Goal: Check status

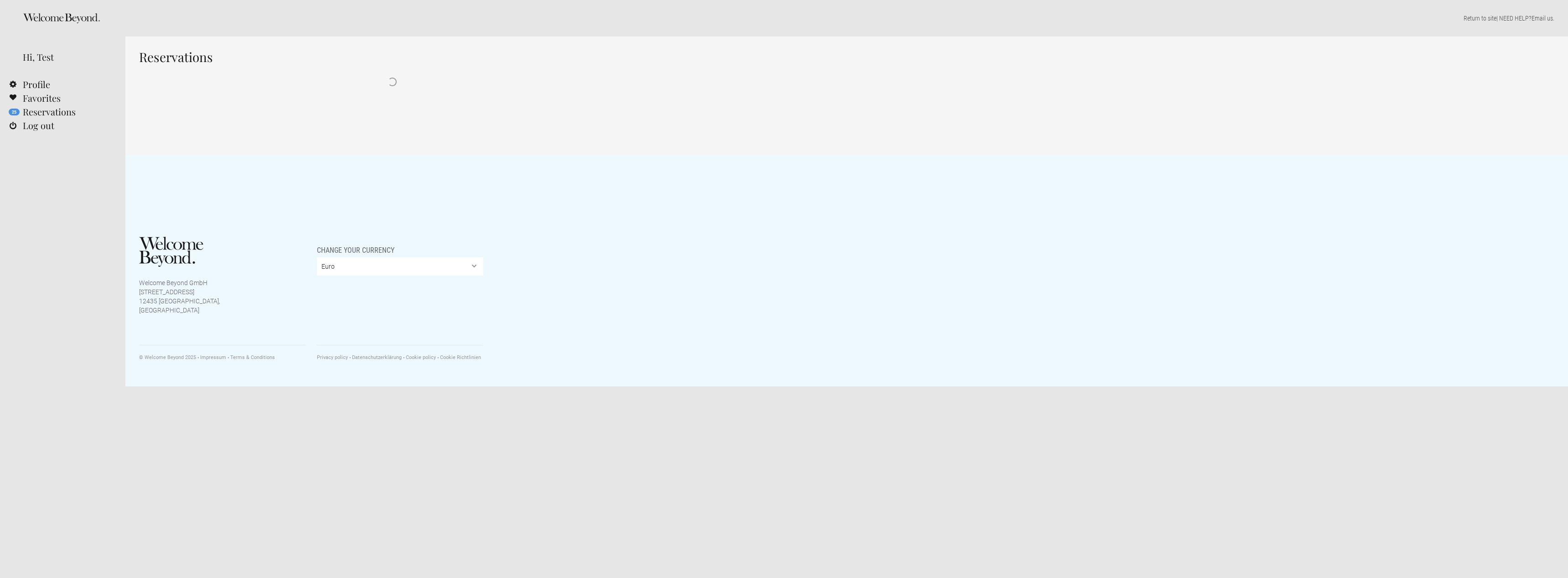
select select "EUR"
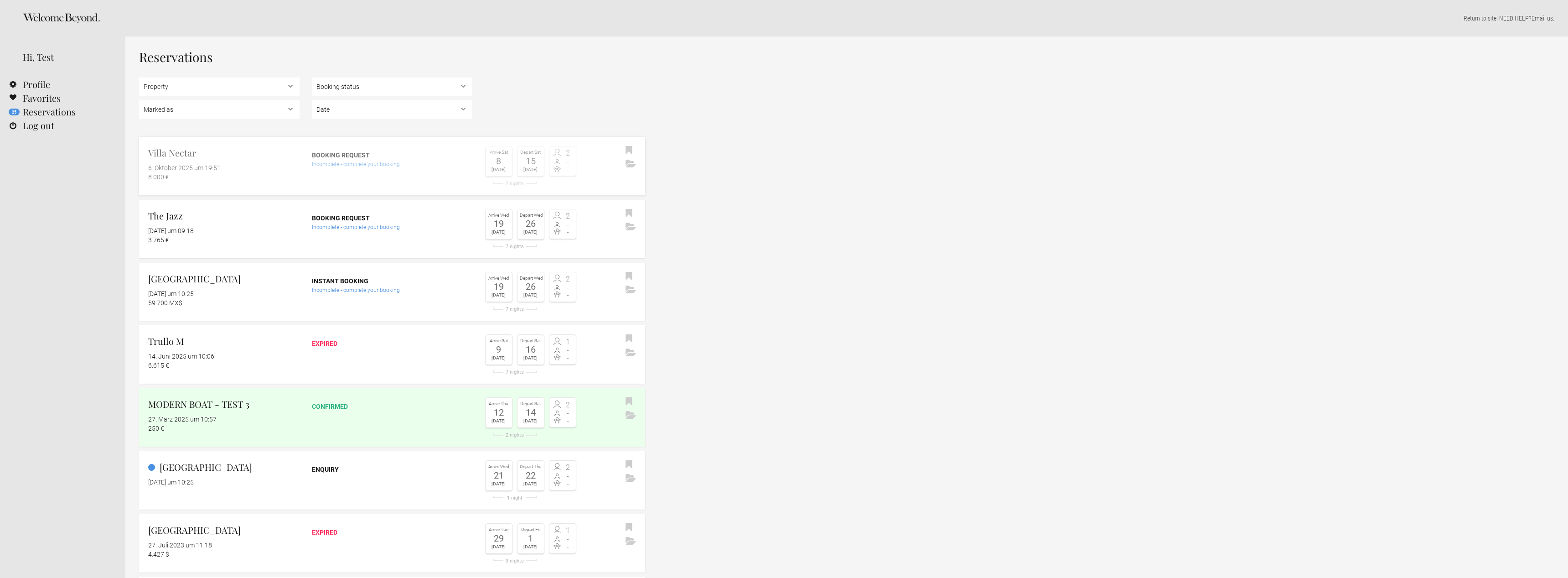
click at [211, 165] on flynt-date-display "6. Oktober 2025 um 19:51" at bounding box center [185, 168] width 73 height 7
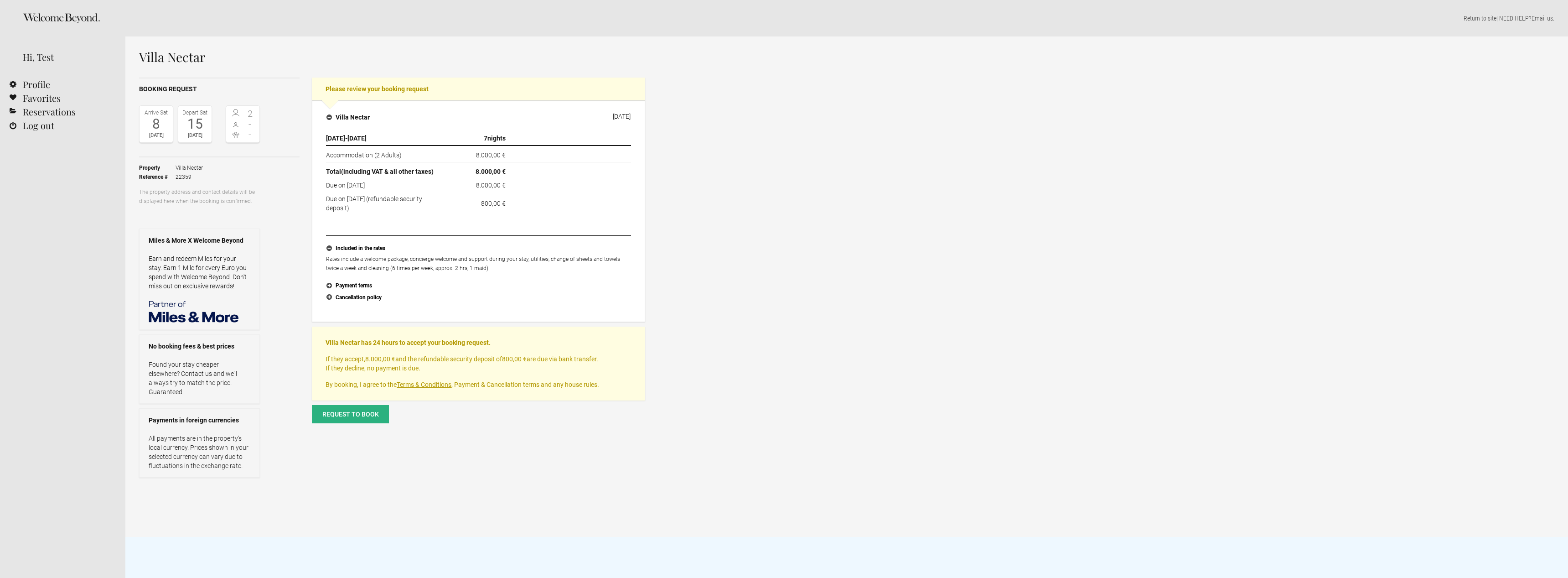
select select "EUR"
drag, startPoint x: 148, startPoint y: 241, endPoint x: 253, endPoint y: 312, distance: 126.8
click at [253, 312] on div "Miles & More X Welcome Beyond Earn and redeem Miles for your stay. Earn 1 Mile …" at bounding box center [199, 279] width 121 height 102
click at [281, 310] on div "Property Villa Nectar Reference # 22359 The property address and contact detail…" at bounding box center [219, 317] width 161 height 320
click at [347, 91] on h2 "Please review your booking request" at bounding box center [478, 89] width 333 height 23
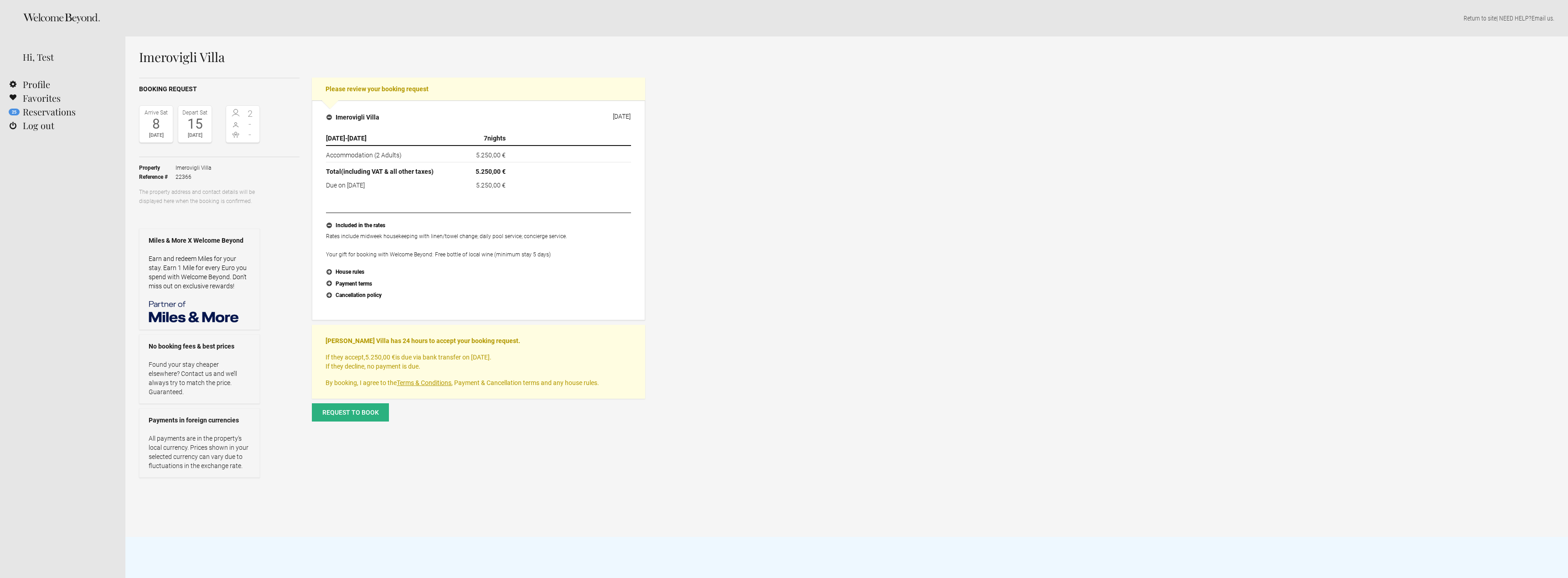
select select "EUR"
